Goal: Task Accomplishment & Management: Use online tool/utility

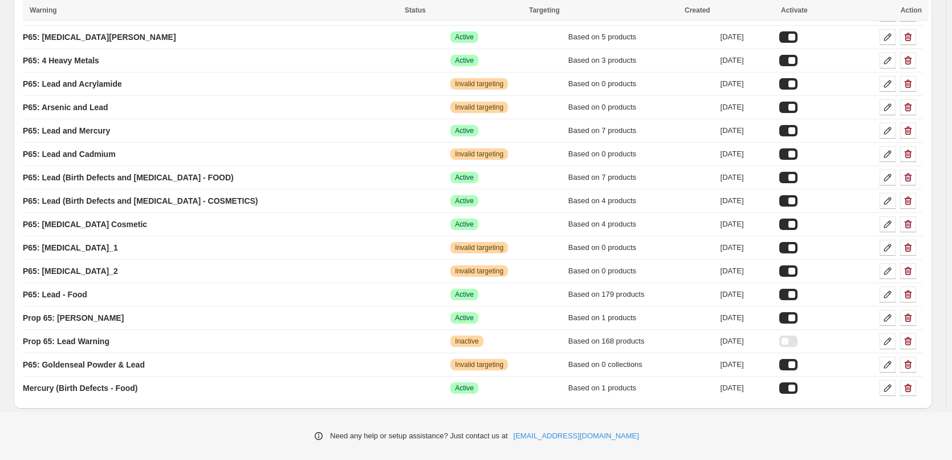
scroll to position [270, 0]
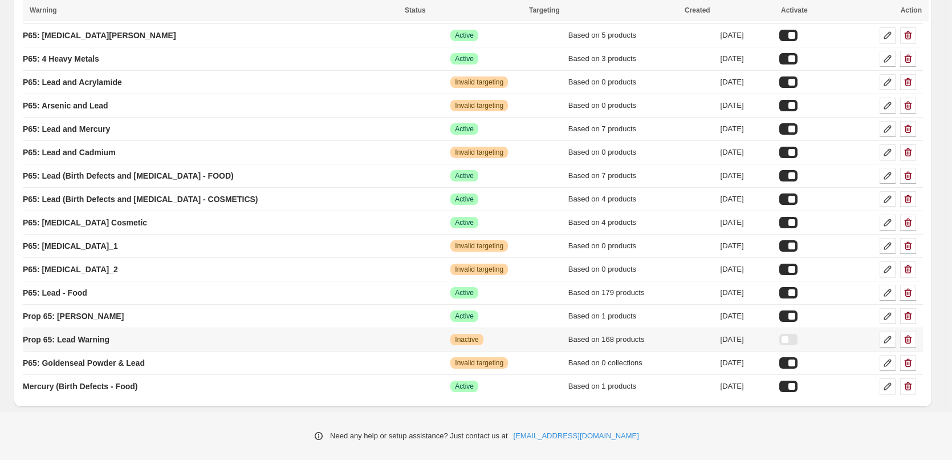
click at [785, 340] on div at bounding box center [788, 339] width 18 height 11
click at [892, 339] on icon at bounding box center [887, 339] width 7 height 7
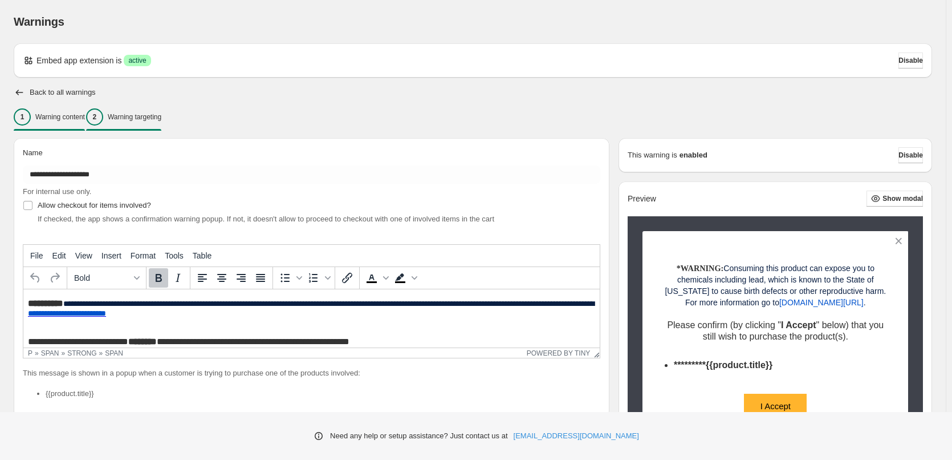
click at [161, 120] on p "Warning targeting" at bounding box center [135, 116] width 54 height 9
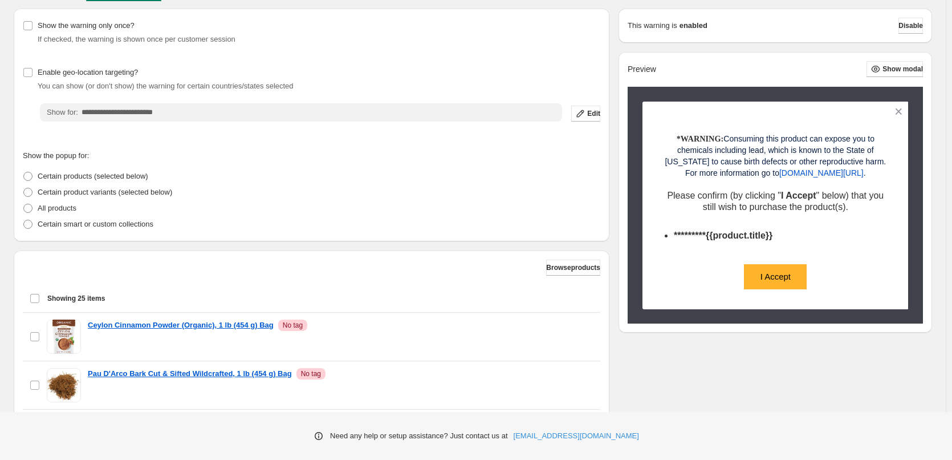
scroll to position [181, 0]
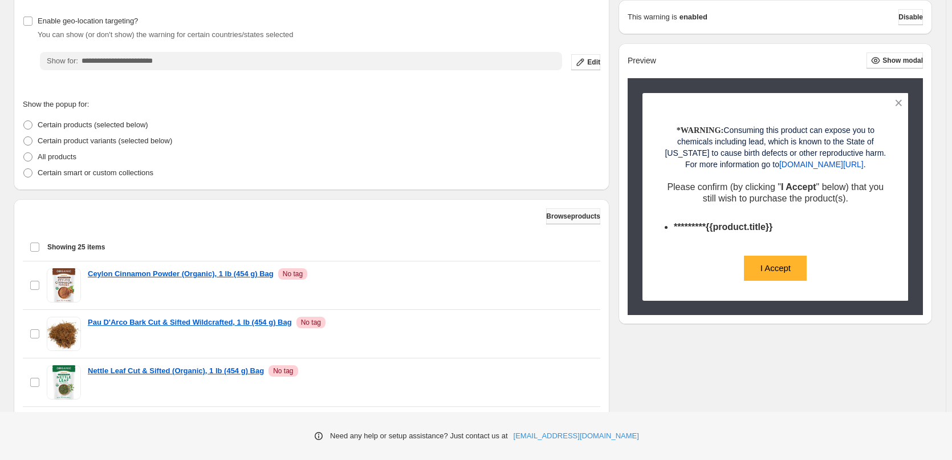
click at [566, 220] on span "Browse products" at bounding box center [573, 216] width 54 height 9
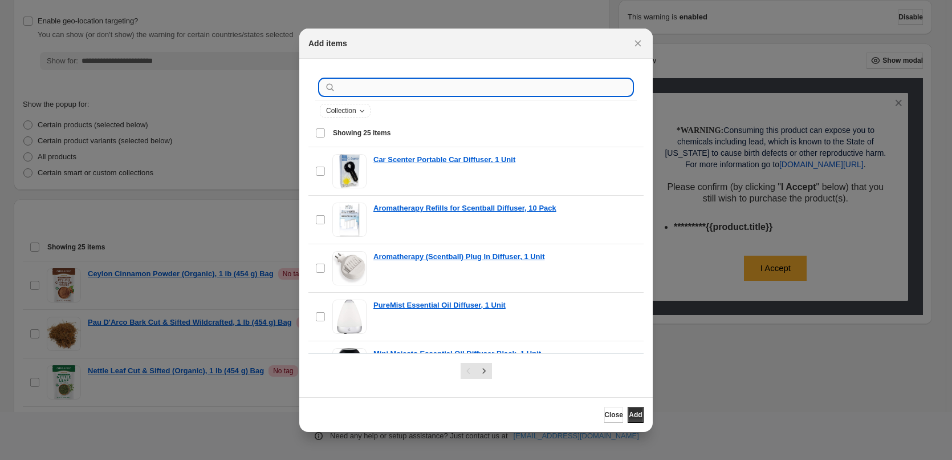
click at [516, 86] on input ":r24:" at bounding box center [485, 87] width 294 height 16
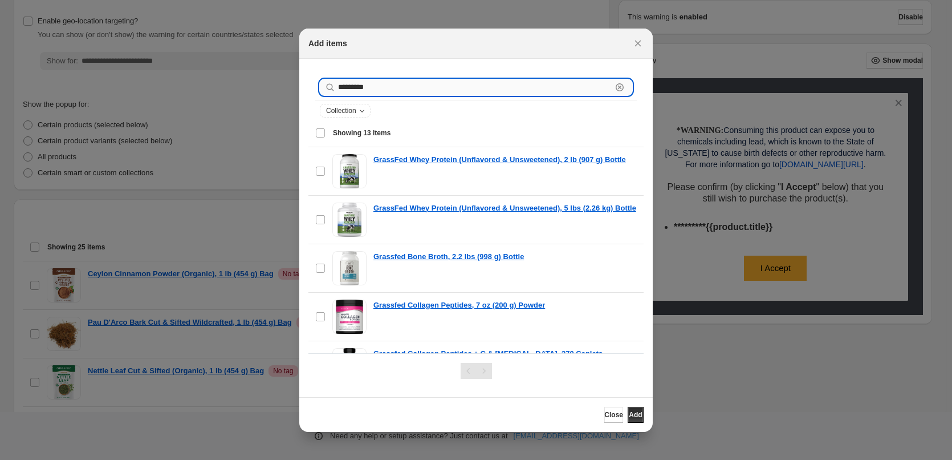
click at [392, 90] on input "********" at bounding box center [475, 87] width 274 height 16
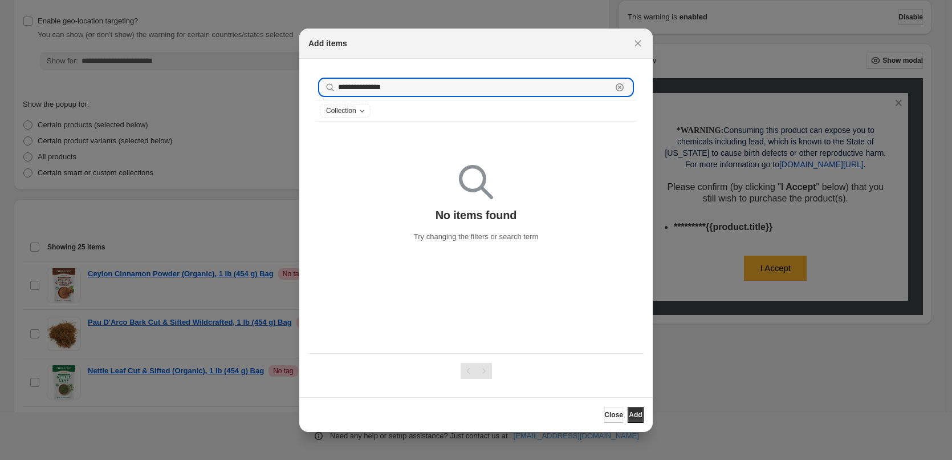
type input "**********"
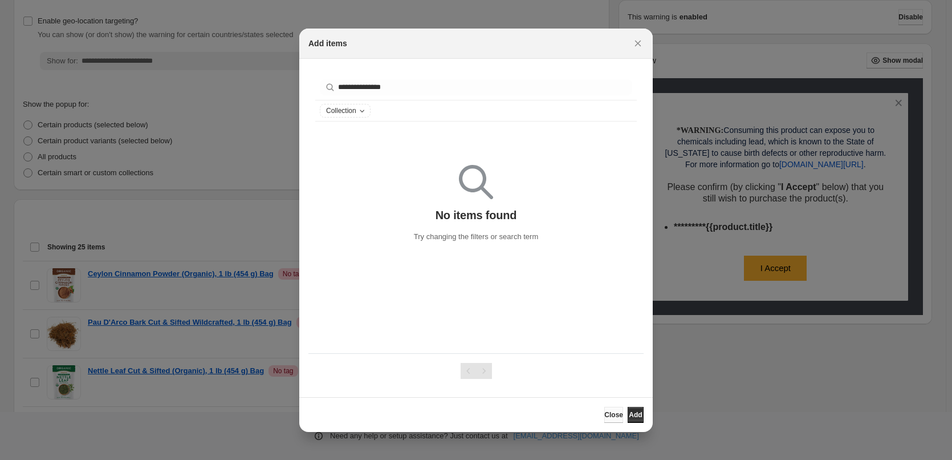
click at [604, 407] on button "Close" at bounding box center [613, 415] width 19 height 16
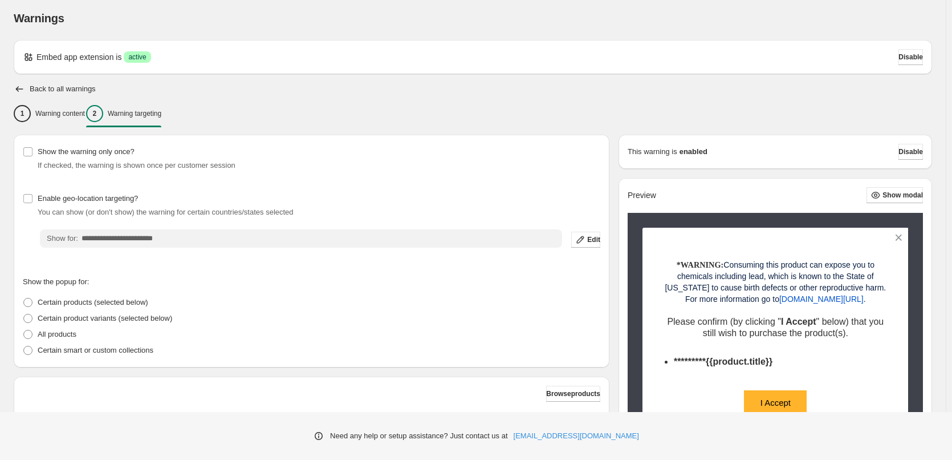
scroll to position [0, 0]
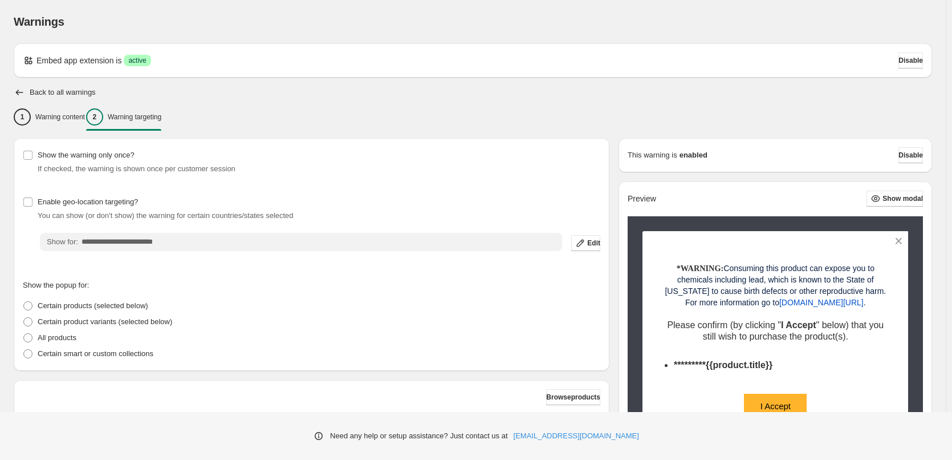
click at [31, 92] on h2 "Back to all warnings" at bounding box center [63, 92] width 66 height 9
click at [17, 91] on icon "button" at bounding box center [19, 93] width 7 height 6
